Goal: Find specific page/section: Find specific page/section

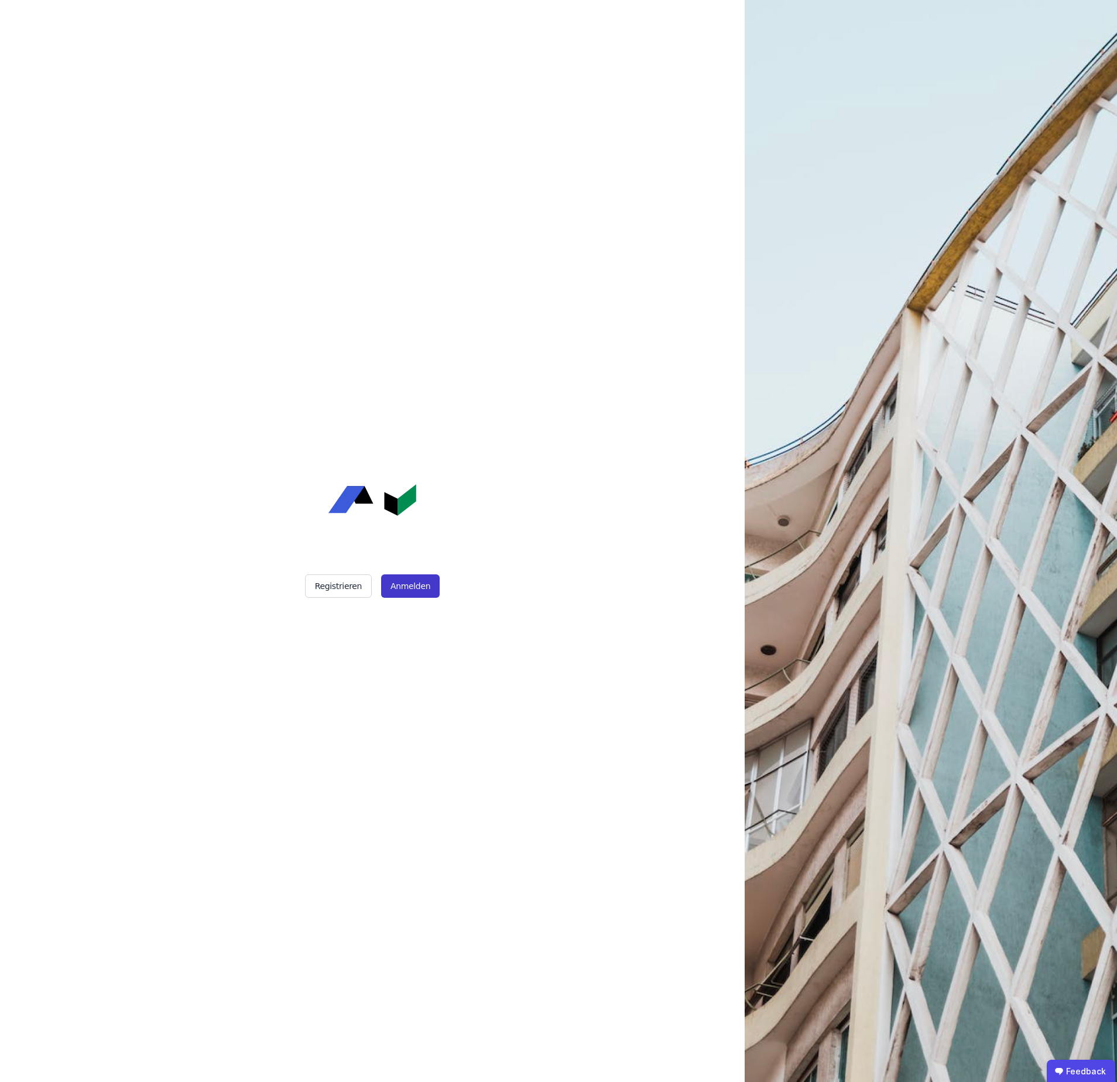
click at [416, 583] on button "Anmelden" at bounding box center [410, 585] width 59 height 23
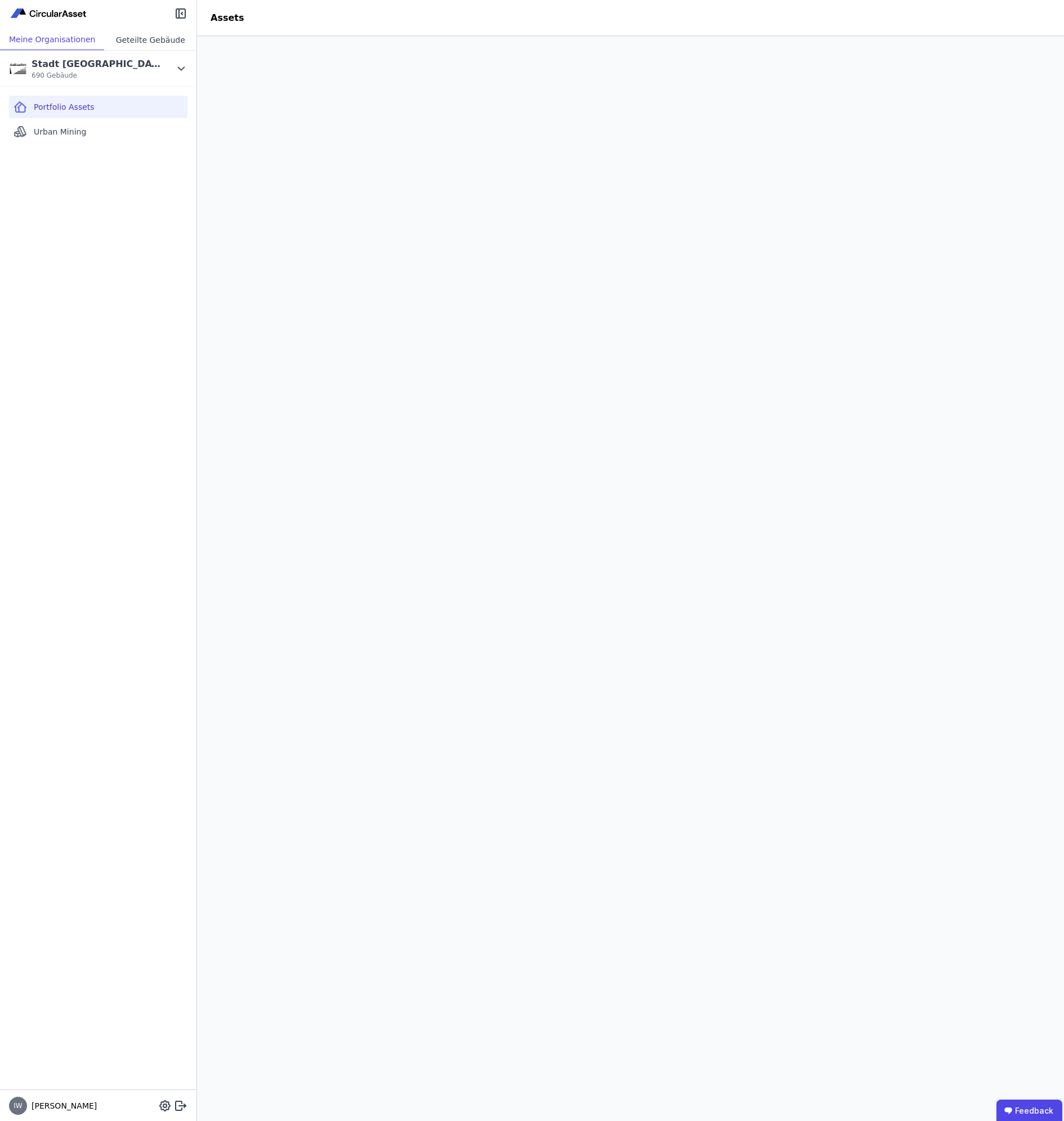
click at [149, 35] on div "Geteilte Gebäude" at bounding box center [150, 39] width 92 height 21
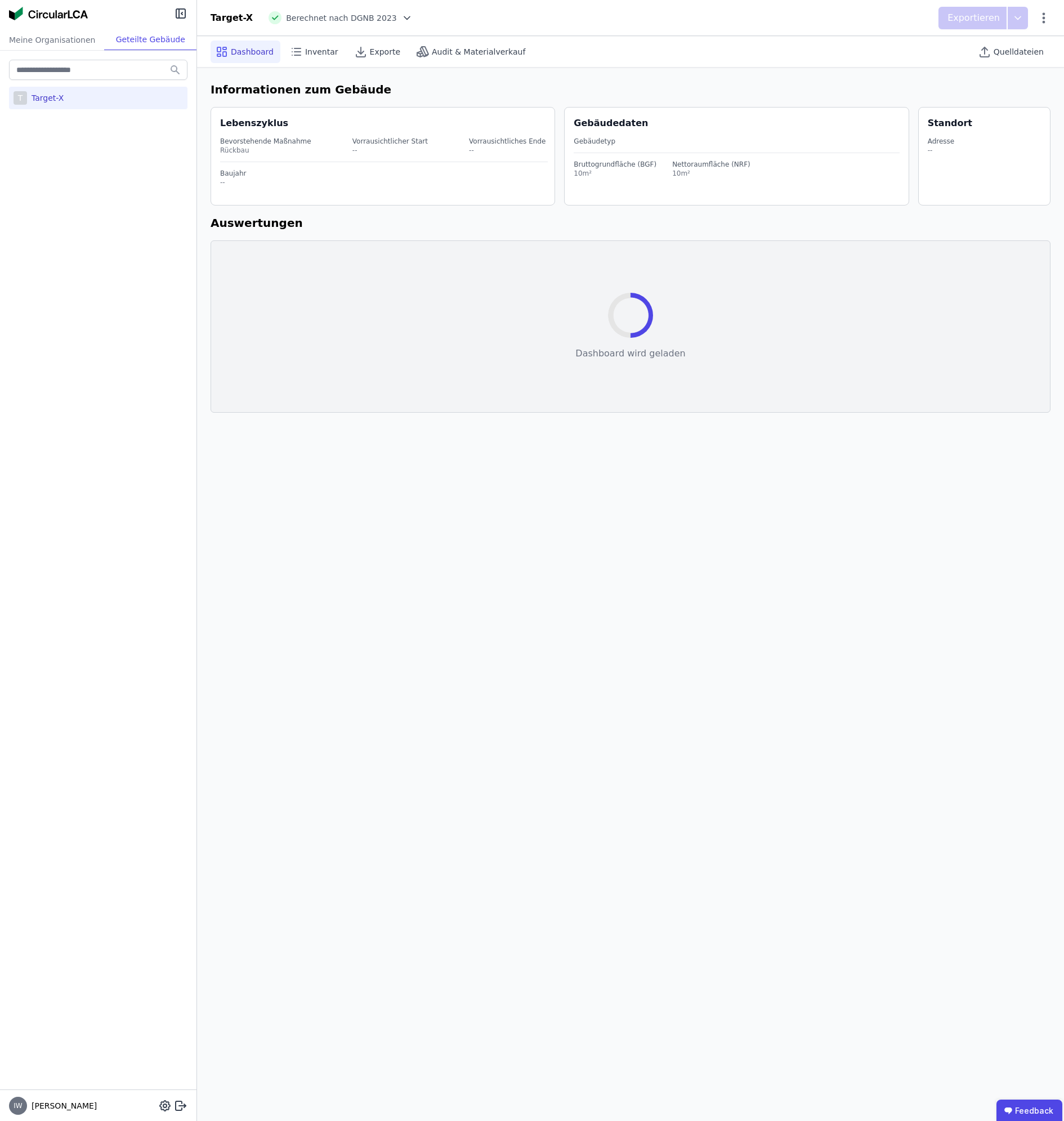
select select "*"
